Goal: Check status

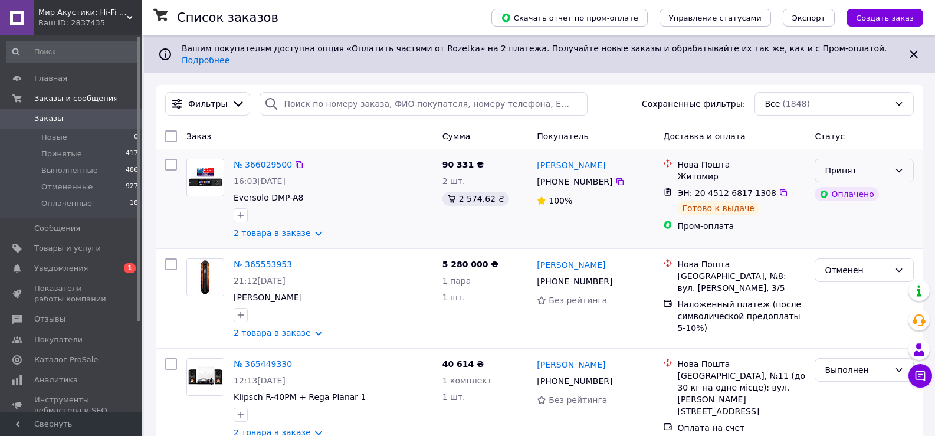
click at [872, 164] on div "Принят" at bounding box center [857, 170] width 65 height 13
click at [867, 184] on li "Выполнен" at bounding box center [865, 186] width 98 height 21
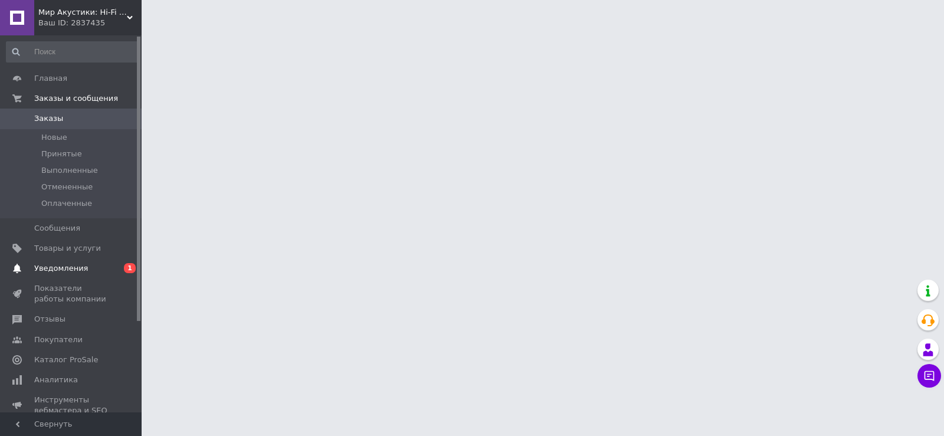
click at [63, 268] on span "Уведомления" at bounding box center [61, 268] width 54 height 11
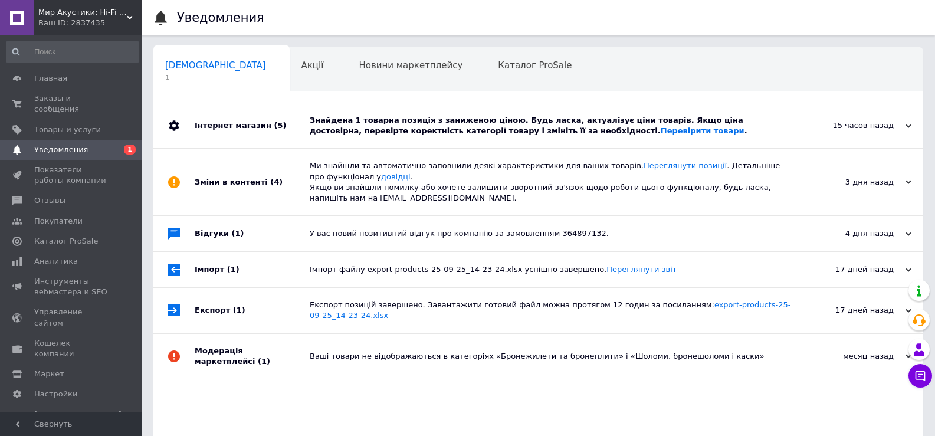
click at [351, 136] on div "Знайдена 1 товарна позиція з заниженою ціною. Будь ласка, актуалізує ціни товар…" at bounding box center [552, 125] width 484 height 21
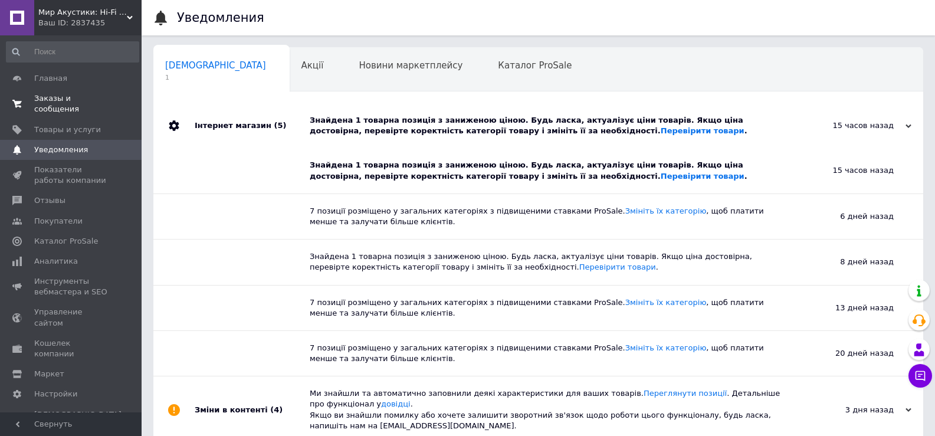
click at [54, 97] on span "Заказы и сообщения" at bounding box center [71, 103] width 75 height 21
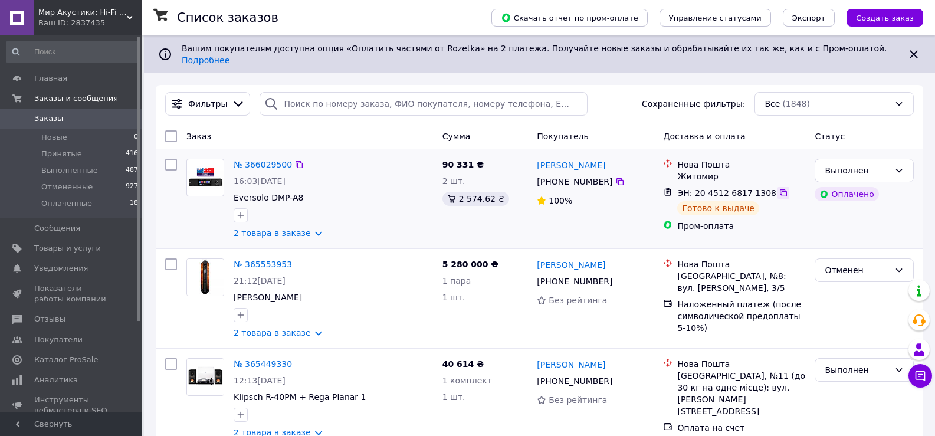
click at [779, 188] on icon at bounding box center [783, 192] width 9 height 9
